Goal: Task Accomplishment & Management: Manage account settings

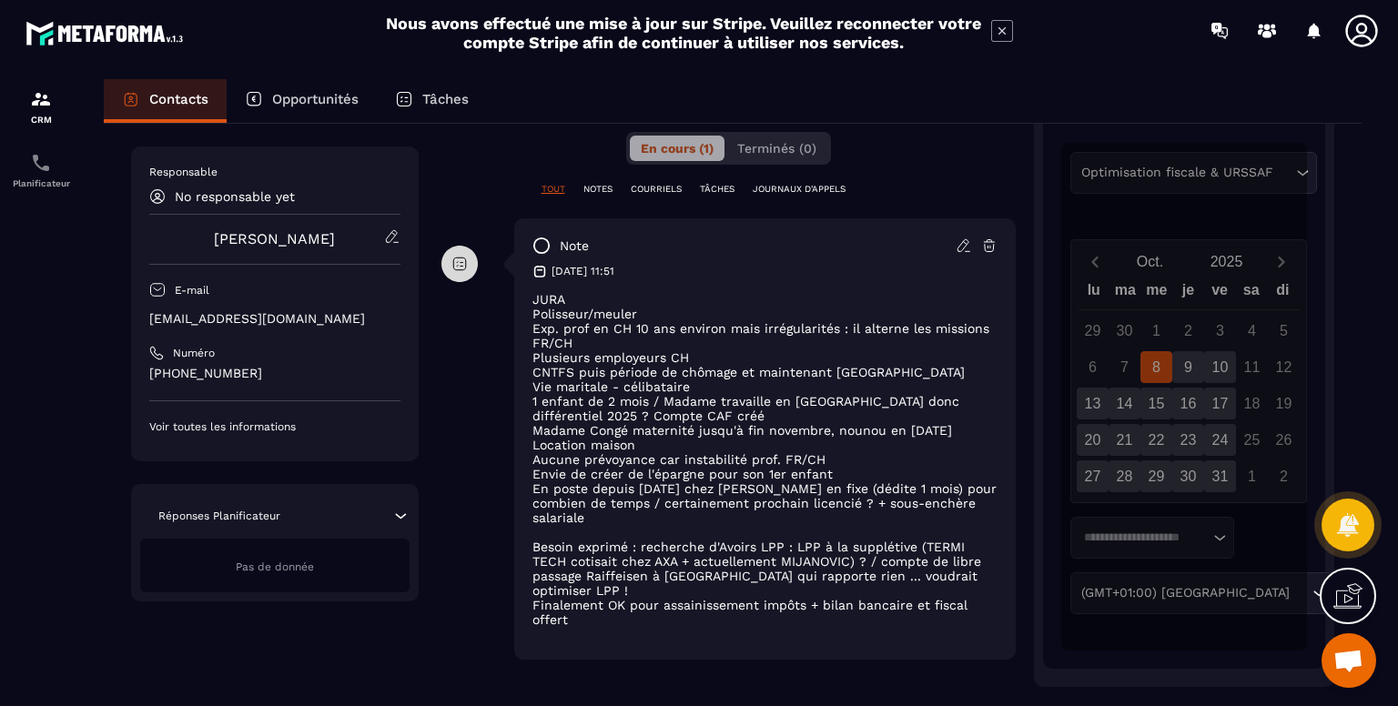
scroll to position [400, 0]
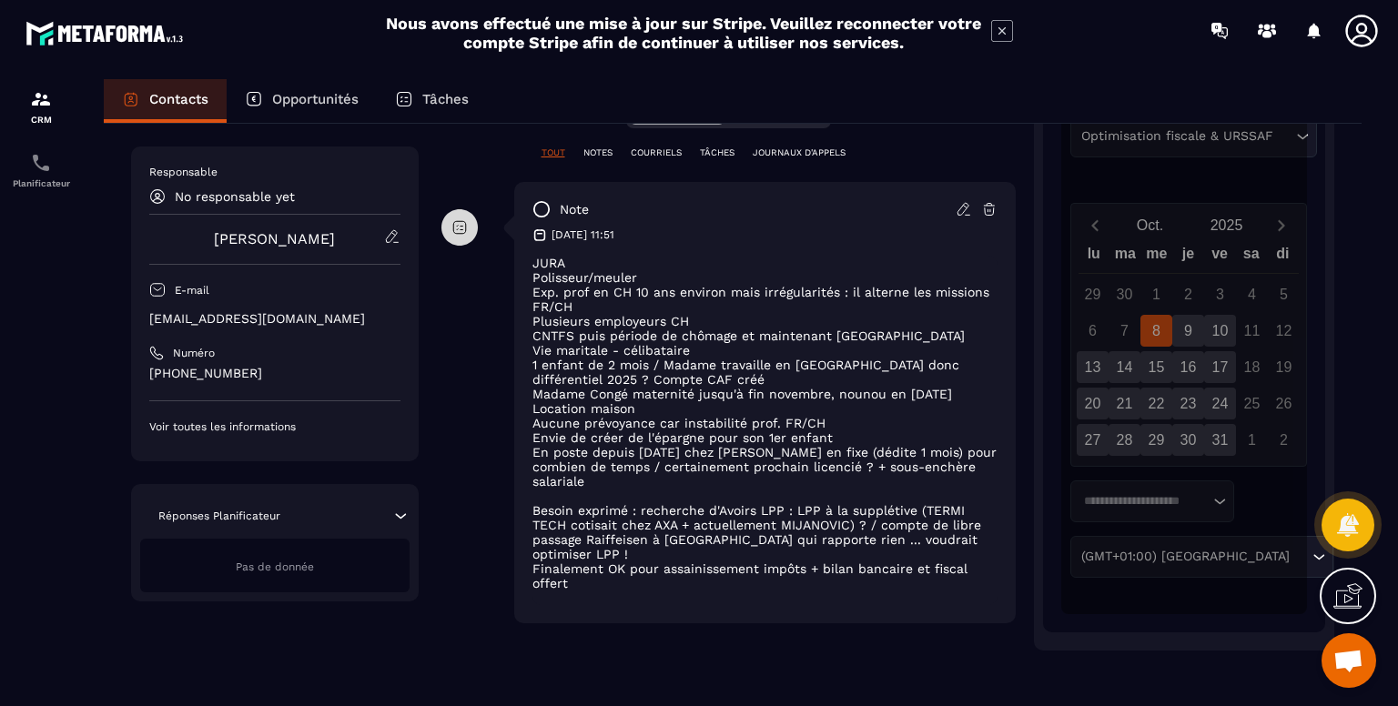
click at [962, 206] on icon at bounding box center [964, 209] width 16 height 16
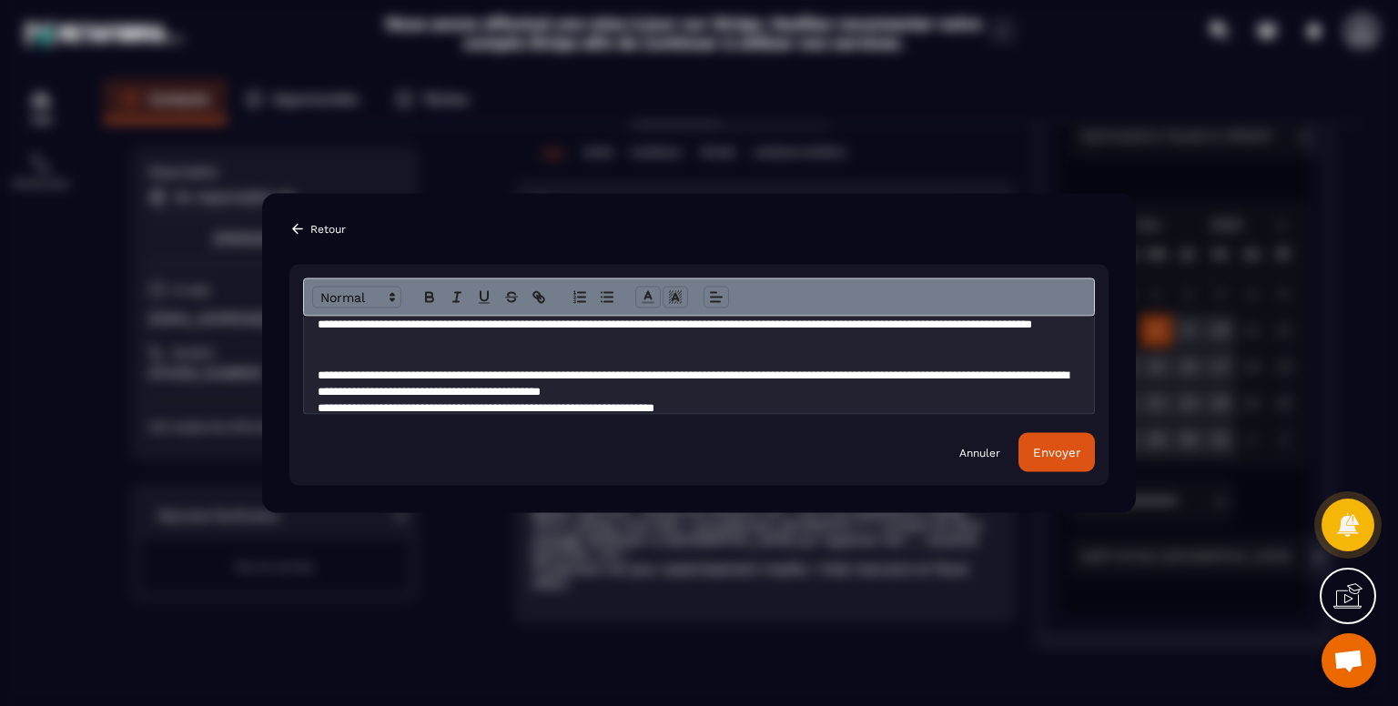
scroll to position [226, 0]
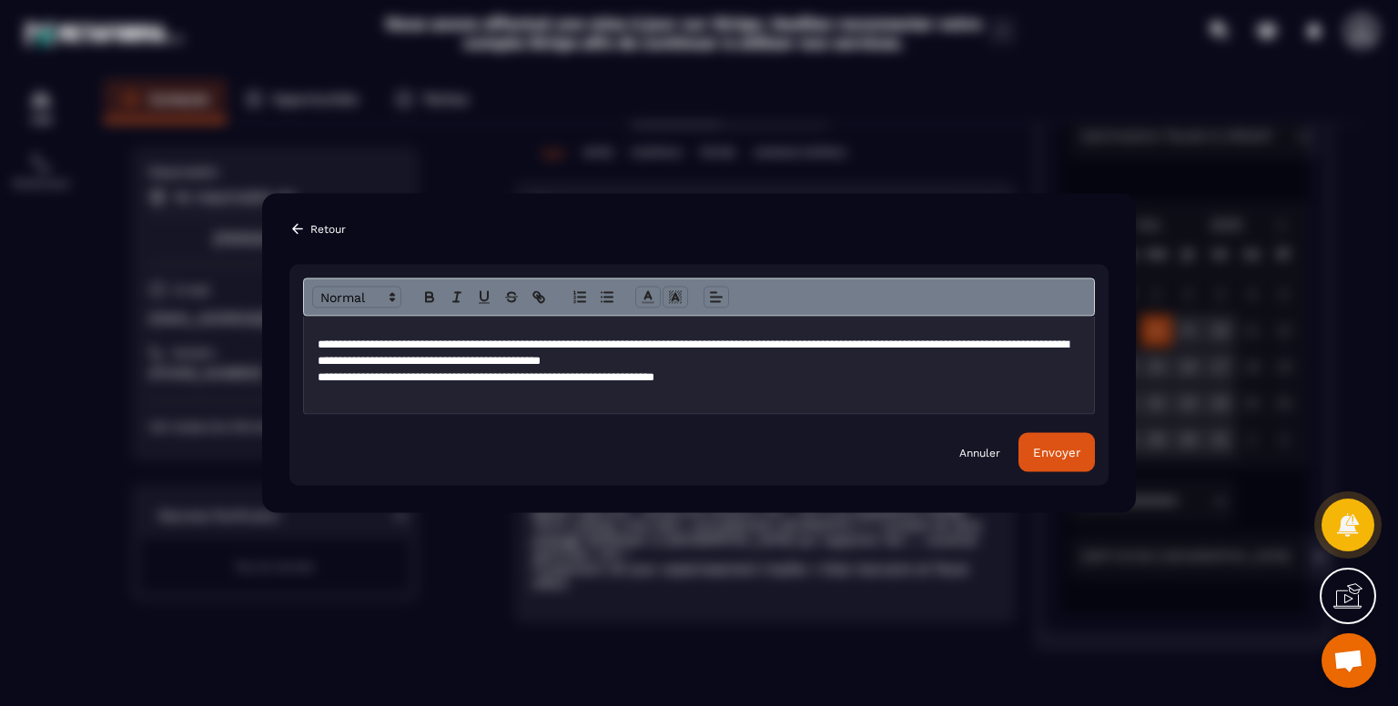
click at [589, 398] on p "Modal window" at bounding box center [699, 394] width 763 height 16
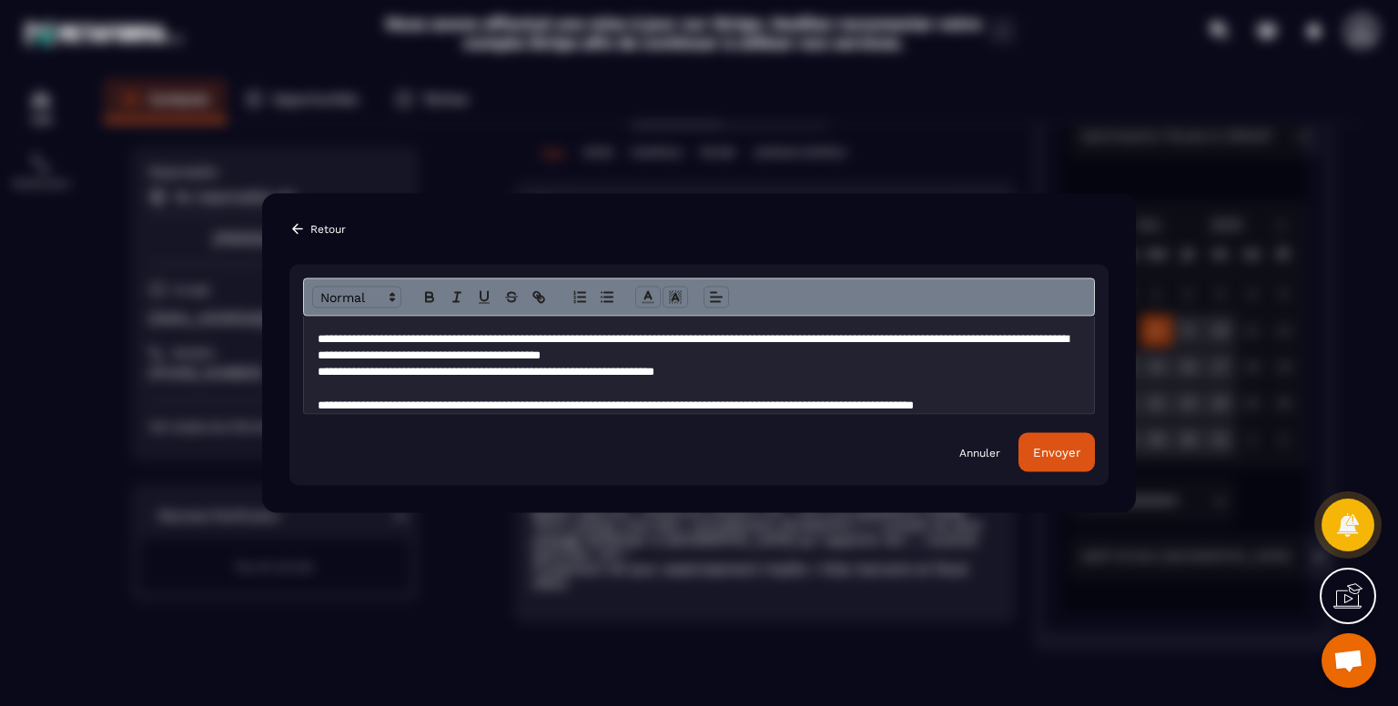
scroll to position [248, 0]
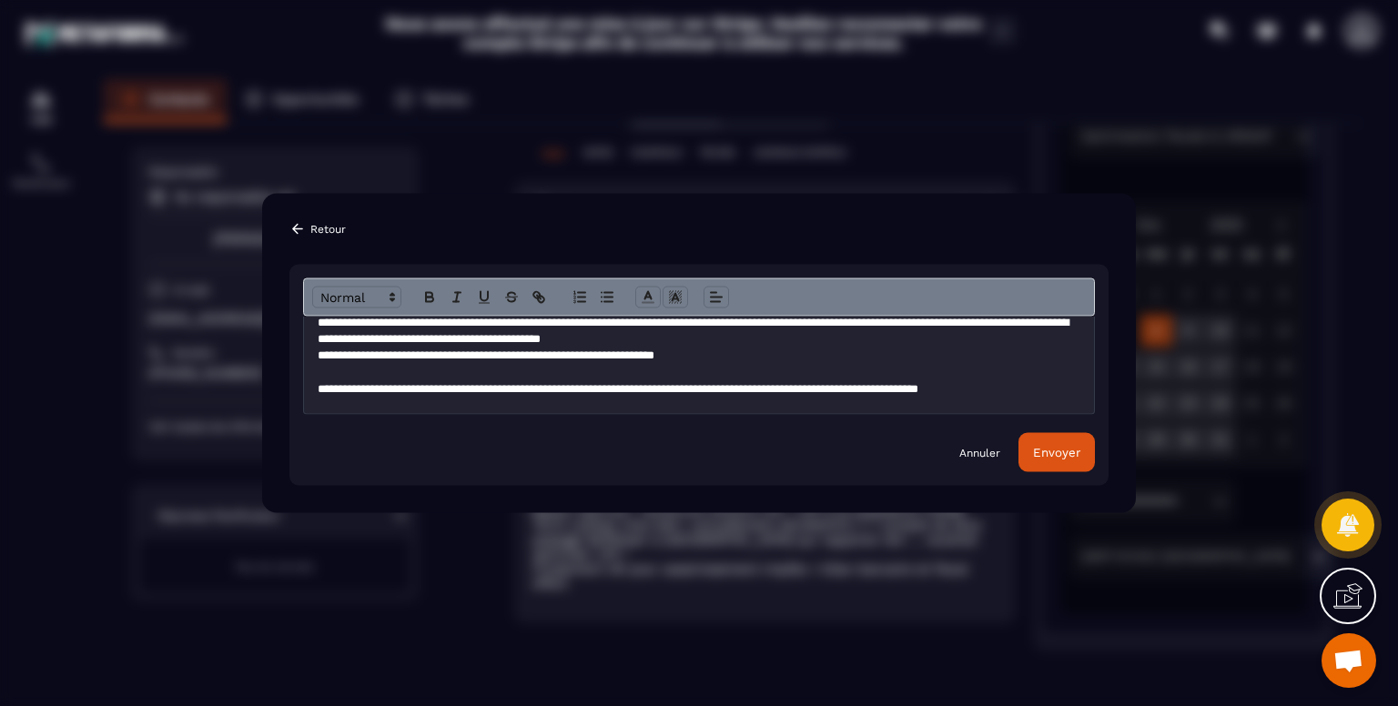
click at [1039, 454] on div "Envoyer" at bounding box center [1056, 453] width 47 height 14
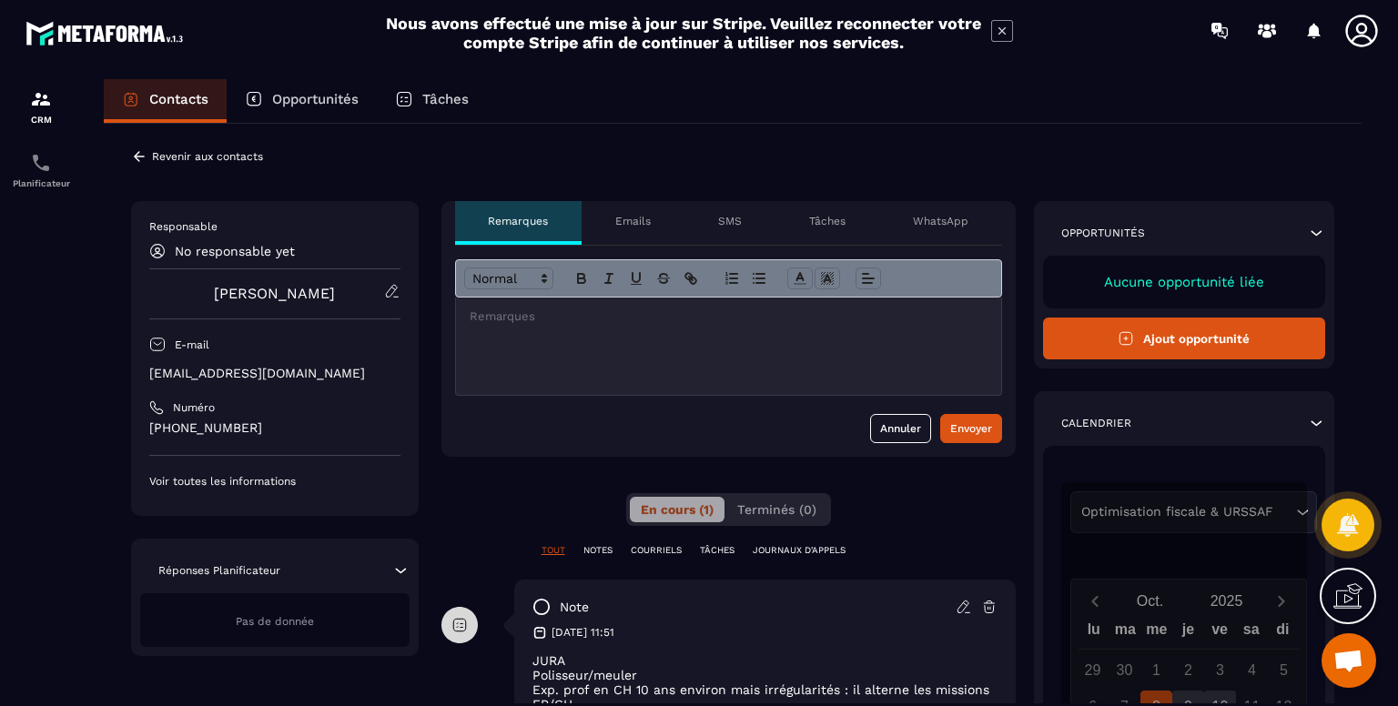
scroll to position [0, 0]
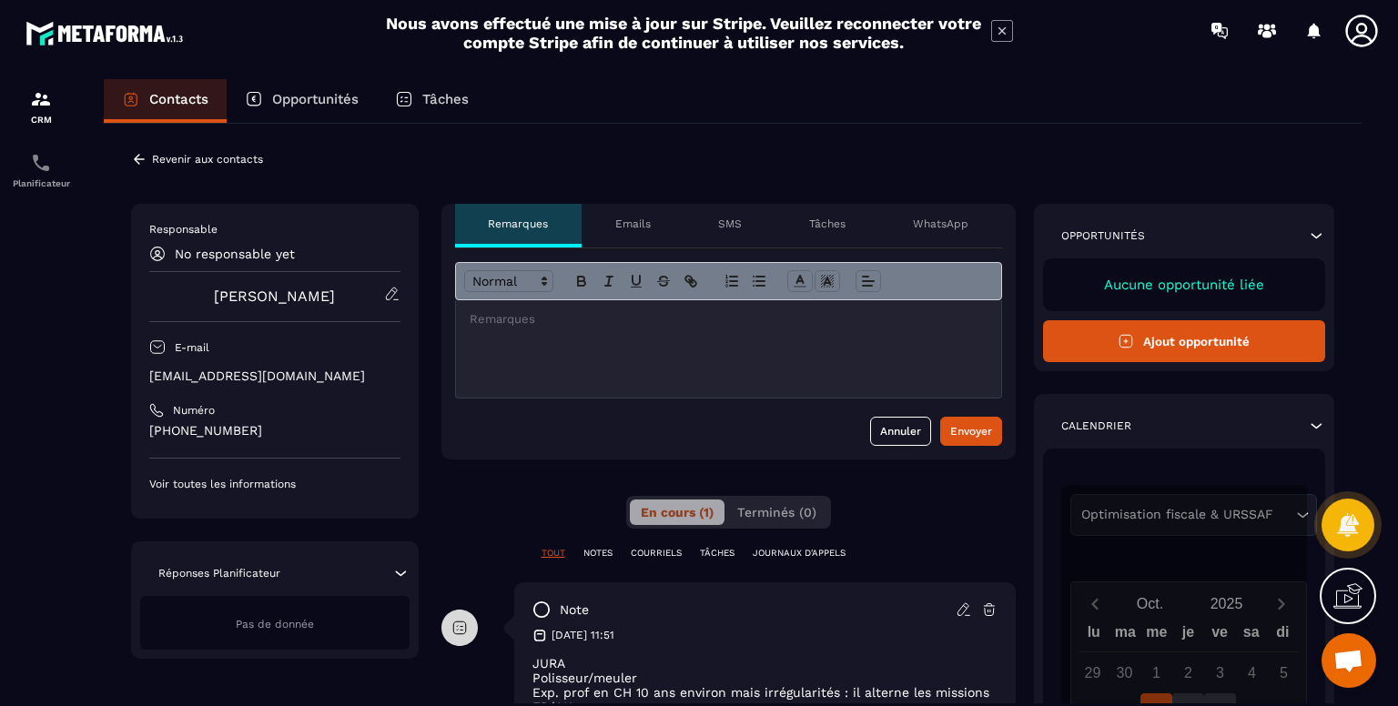
click at [266, 294] on link "[PERSON_NAME]" at bounding box center [274, 296] width 121 height 17
click at [178, 96] on p "Contacts" at bounding box center [178, 99] width 59 height 16
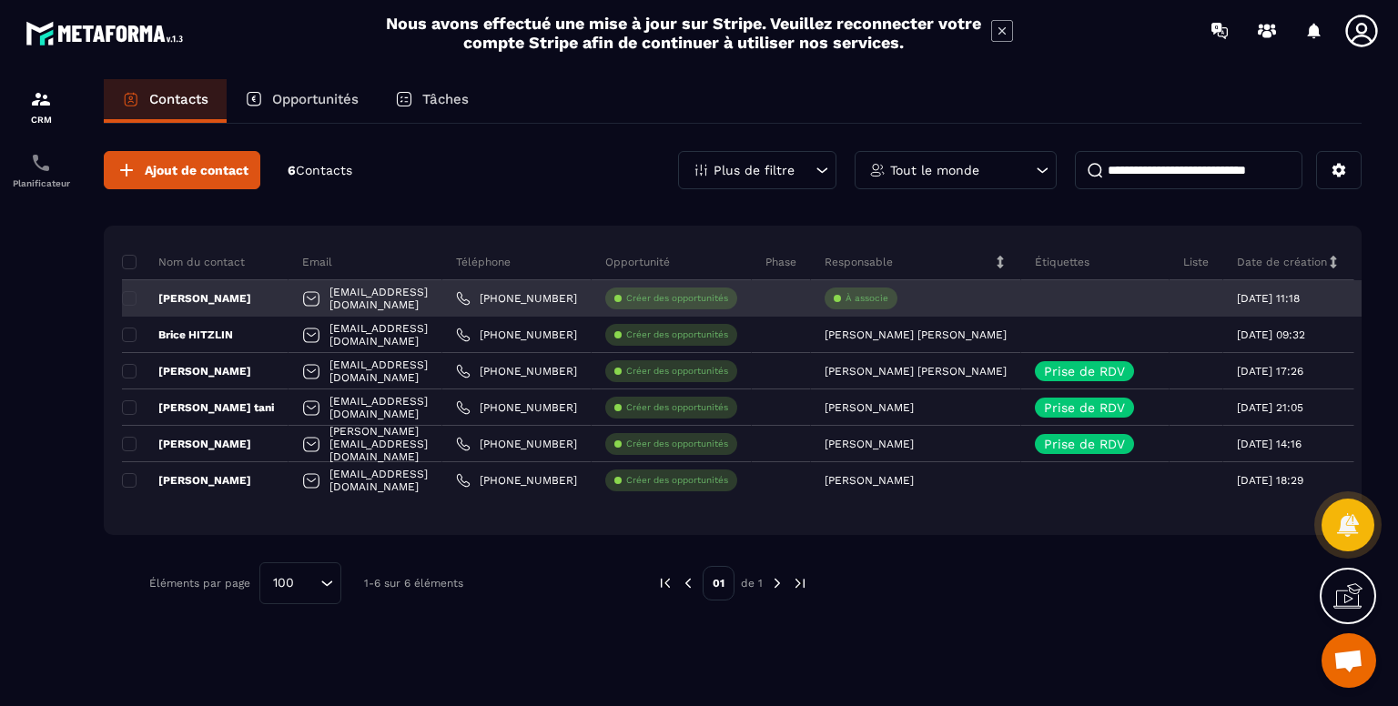
click at [888, 296] on p "À associe" at bounding box center [867, 298] width 43 height 13
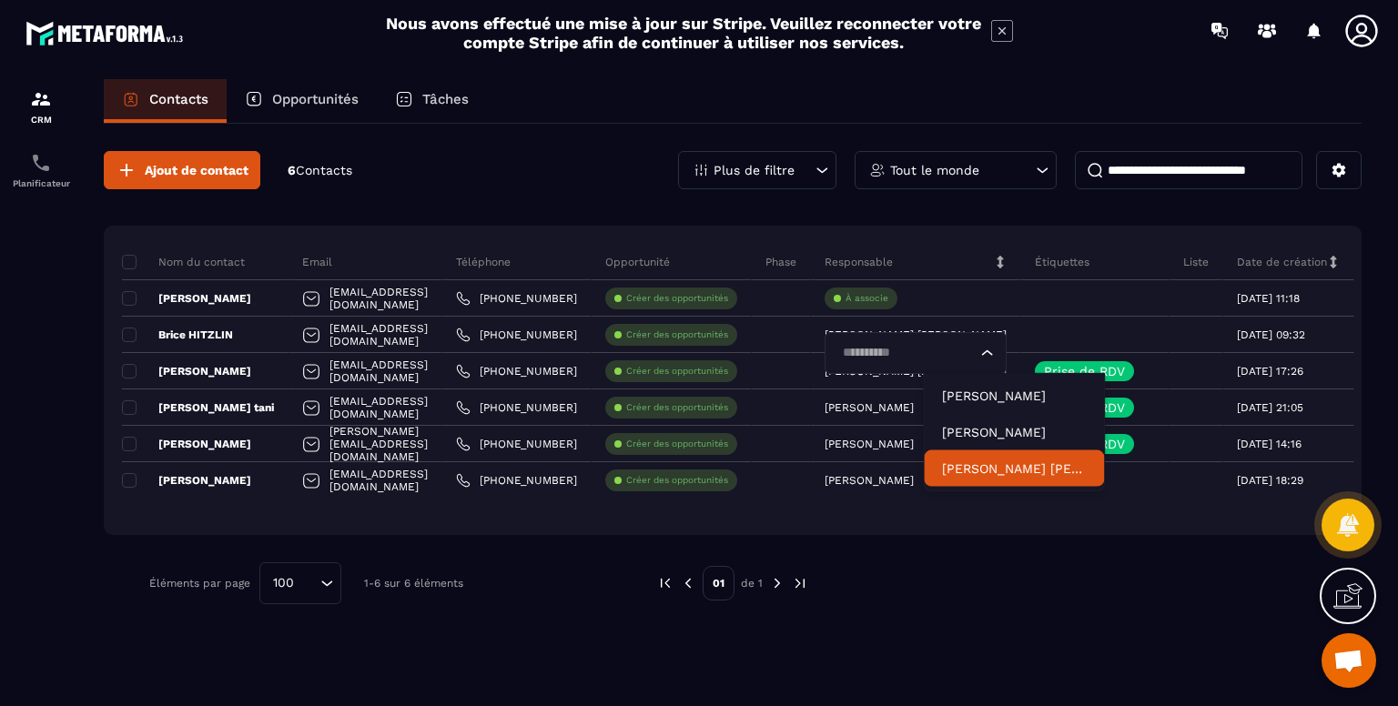
click at [983, 470] on p "[PERSON_NAME] [PERSON_NAME]" at bounding box center [1014, 469] width 144 height 18
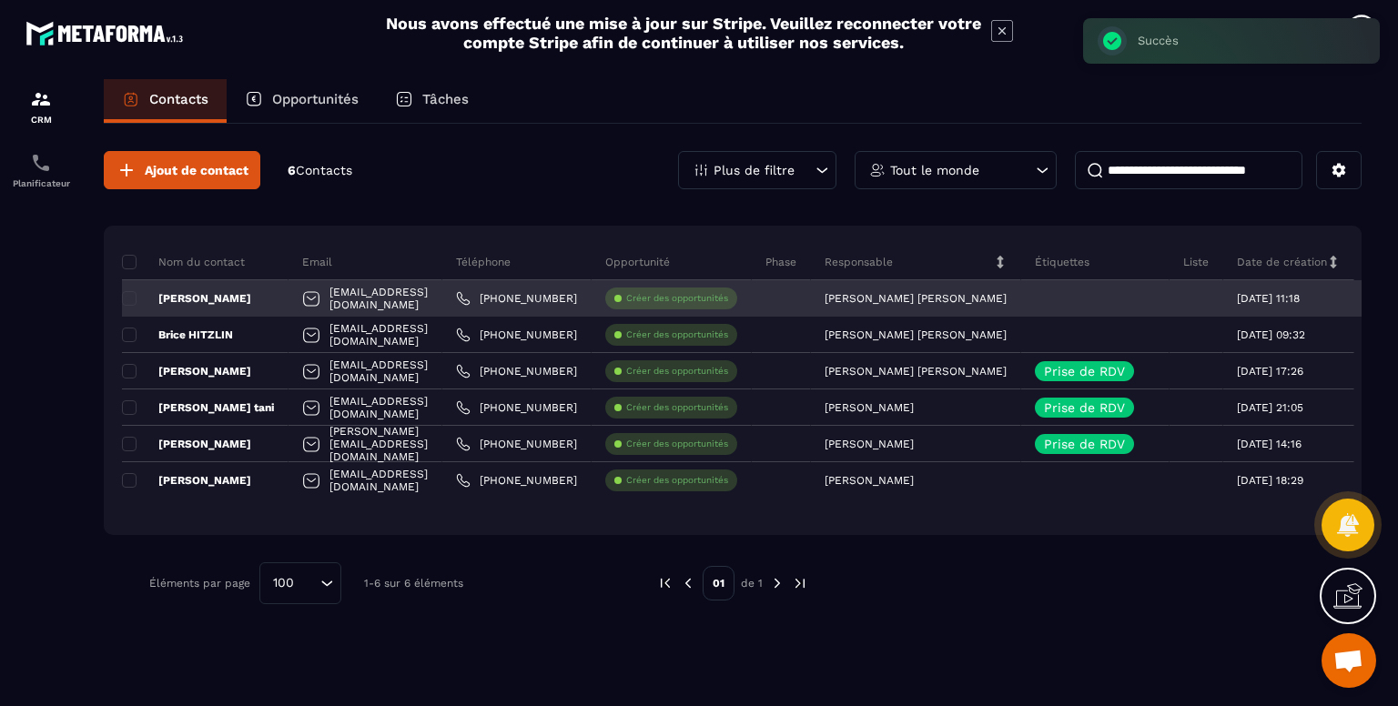
click at [238, 291] on p "[PERSON_NAME]" at bounding box center [186, 298] width 129 height 15
